Goal: Check status: Verify the current state of an ongoing process or item

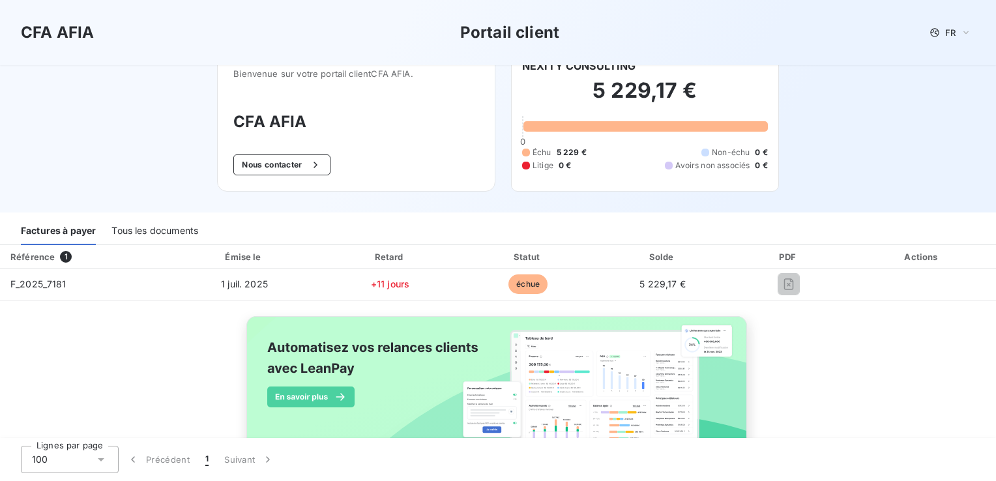
scroll to position [60, 0]
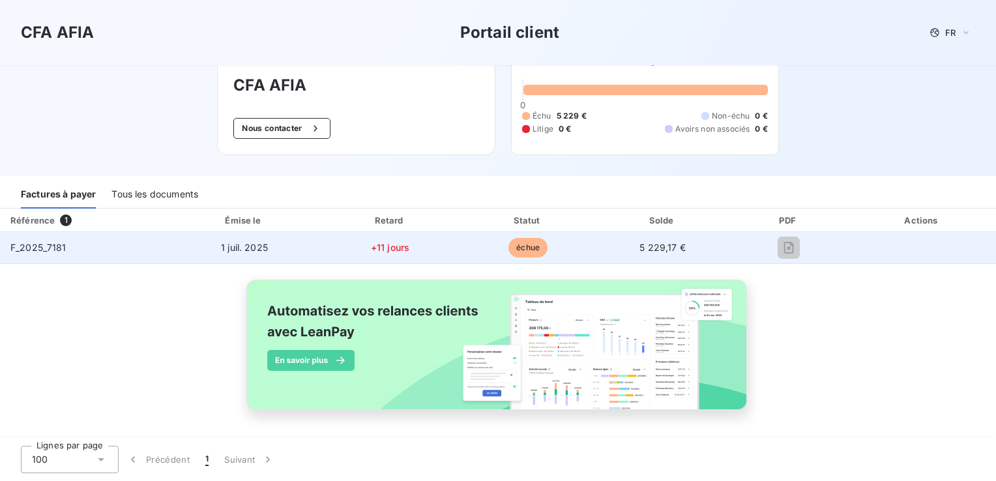
click at [80, 251] on td "F_2025_7181" at bounding box center [84, 247] width 168 height 31
click at [39, 243] on span "F_2025_7181" at bounding box center [38, 247] width 56 height 11
click at [49, 252] on span "F_2025_7181" at bounding box center [38, 247] width 56 height 11
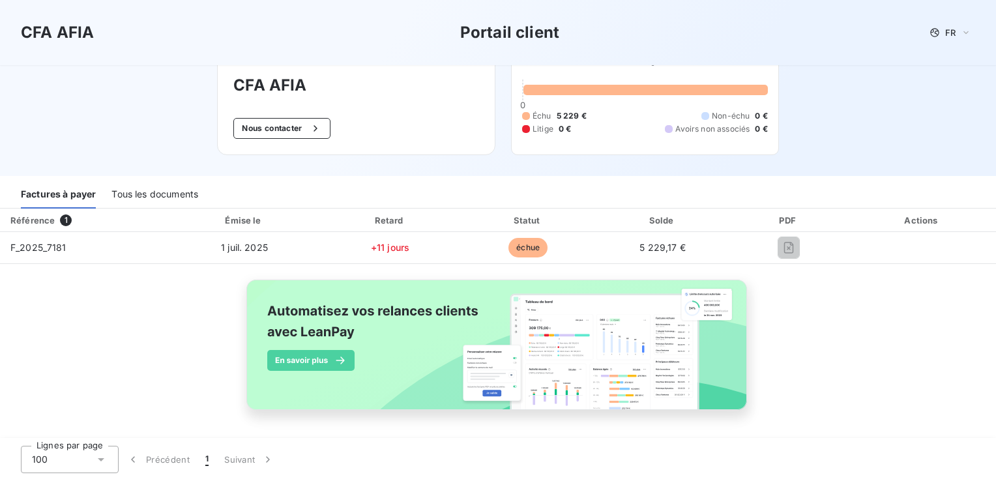
drag, startPoint x: 49, startPoint y: 252, endPoint x: 117, endPoint y: 288, distance: 76.4
click at [100, 306] on div "Référence 1 Émise le Retard Statut Solde PDF Actions F_2025_7181 [DATE] +11 jou…" at bounding box center [498, 324] width 996 height 231
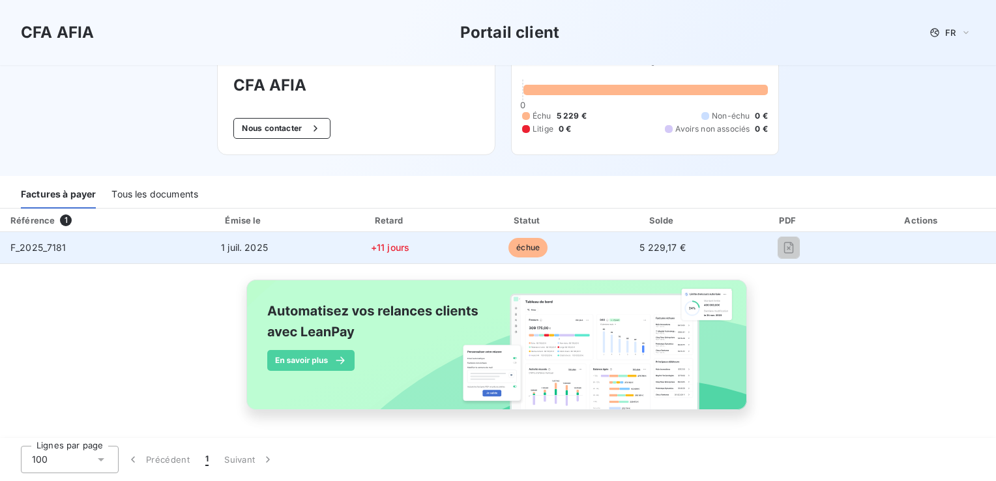
click at [55, 247] on span "F_2025_7181" at bounding box center [38, 247] width 56 height 11
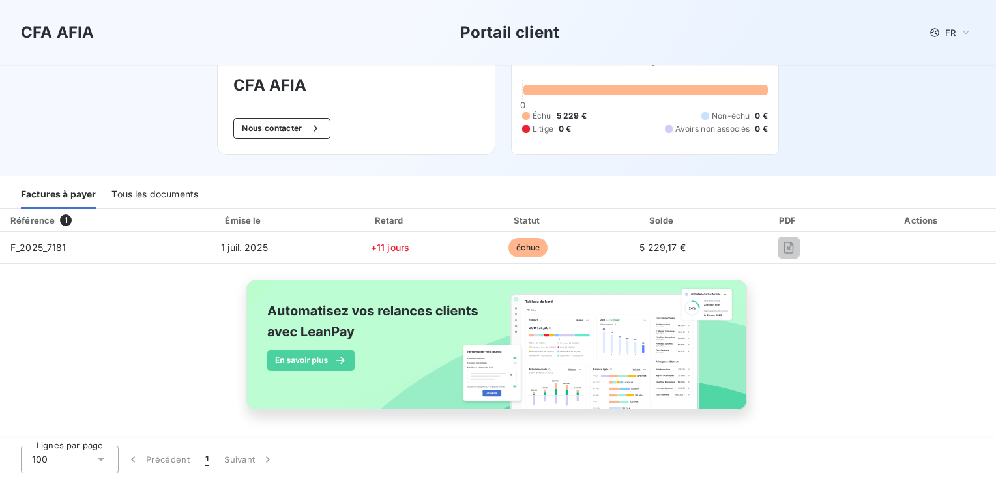
drag, startPoint x: 55, startPoint y: 247, endPoint x: 37, endPoint y: 288, distance: 44.4
click at [37, 310] on div "Référence 1 Émise le Retard Statut Solde PDF Actions F_2025_7181 [DATE] +11 jou…" at bounding box center [498, 324] width 996 height 231
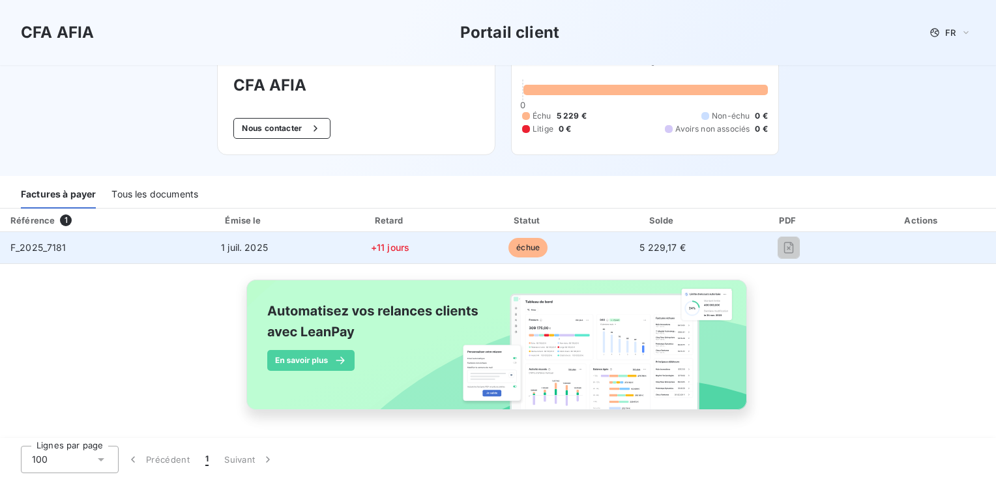
click at [42, 244] on span "F_2025_7181" at bounding box center [38, 247] width 56 height 11
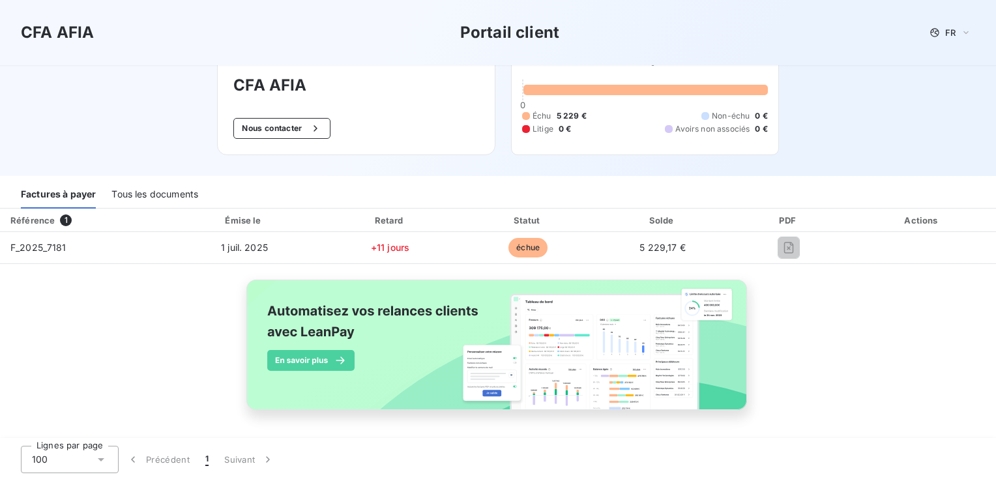
click at [155, 196] on div "Tous les documents" at bounding box center [154, 194] width 87 height 27
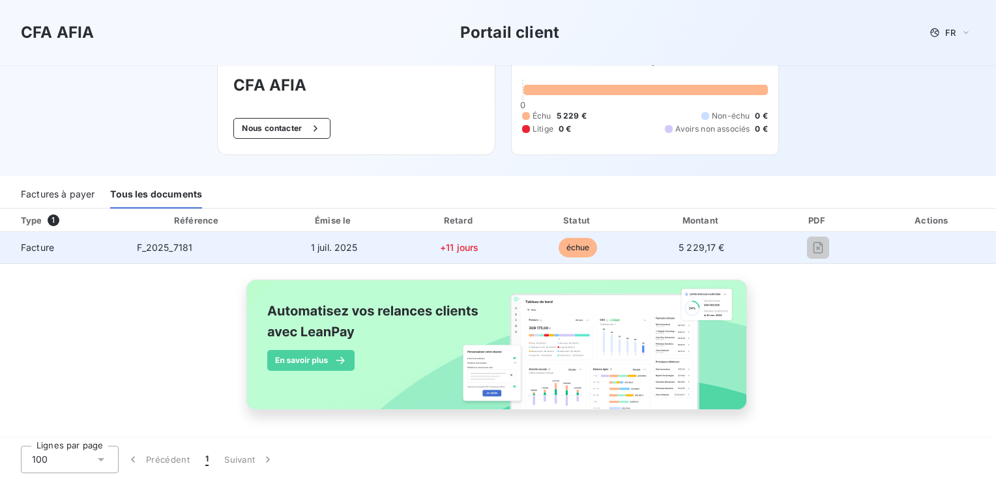
click at [779, 252] on div at bounding box center [817, 247] width 81 height 21
click at [681, 256] on td "5 229,17 €" at bounding box center [701, 247] width 130 height 31
click at [469, 256] on td "+11 jours" at bounding box center [460, 247] width 120 height 31
drag, startPoint x: 469, startPoint y: 256, endPoint x: 301, endPoint y: 256, distance: 168.9
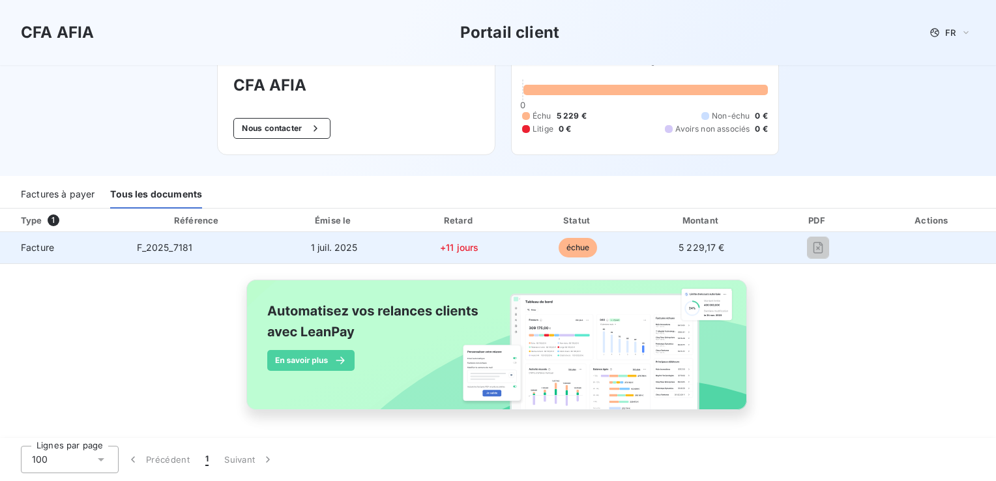
click at [301, 256] on td "1 juil. 2025" at bounding box center [334, 247] width 130 height 31
drag, startPoint x: 115, startPoint y: 255, endPoint x: 80, endPoint y: 259, distance: 35.5
click at [80, 259] on td "Facture" at bounding box center [63, 247] width 126 height 31
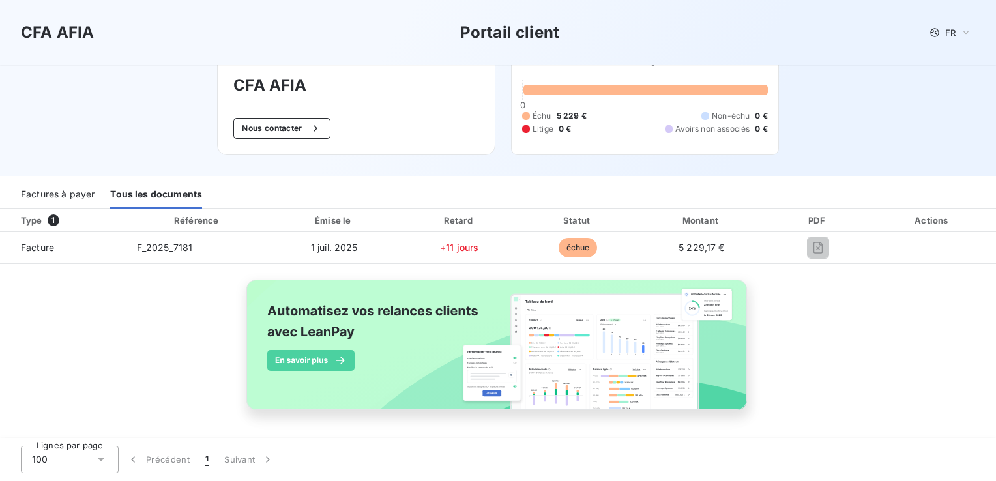
click at [78, 198] on div "Factures à payer" at bounding box center [58, 194] width 74 height 27
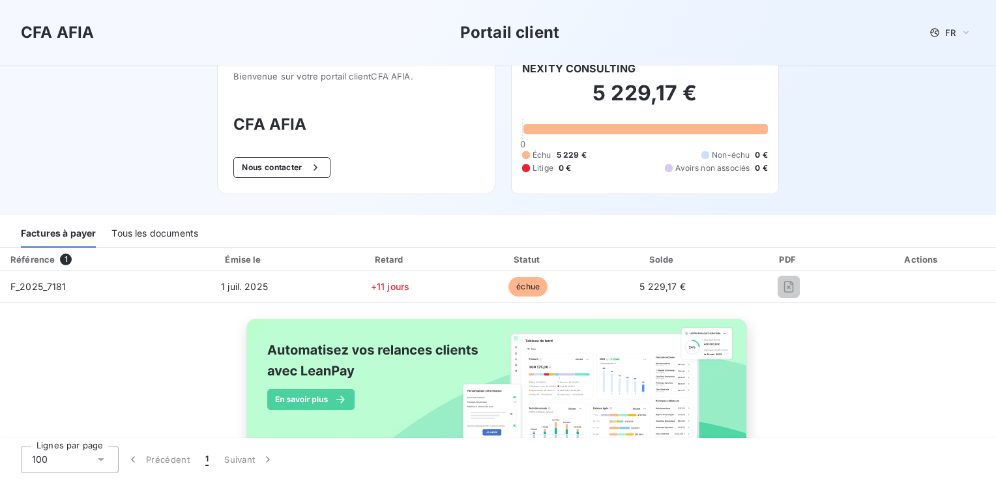
scroll to position [0, 0]
